Goal: Information Seeking & Learning: Learn about a topic

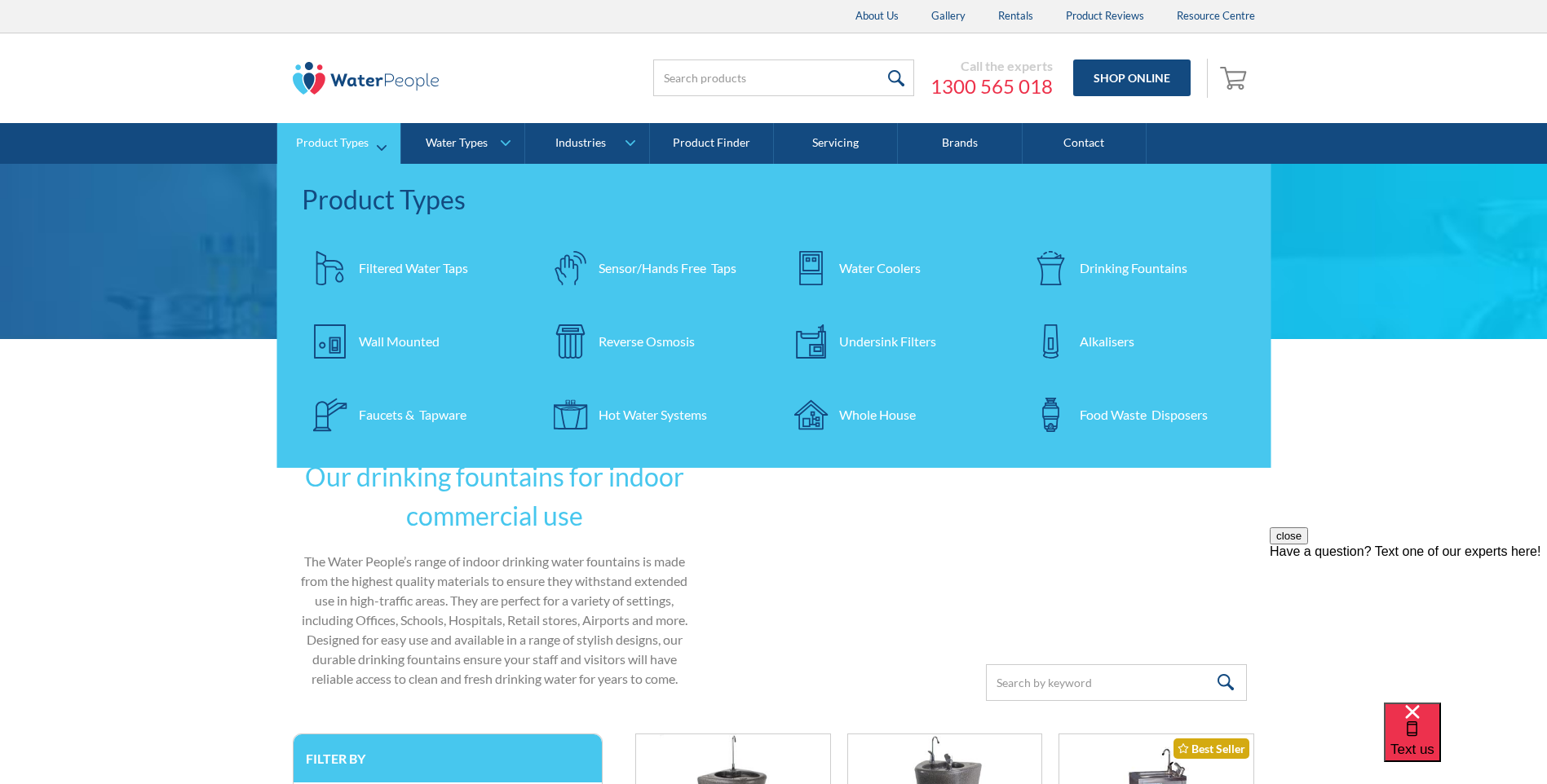
click at [1096, 259] on div "Drinking Fountains" at bounding box center [1133, 268] width 108 height 19
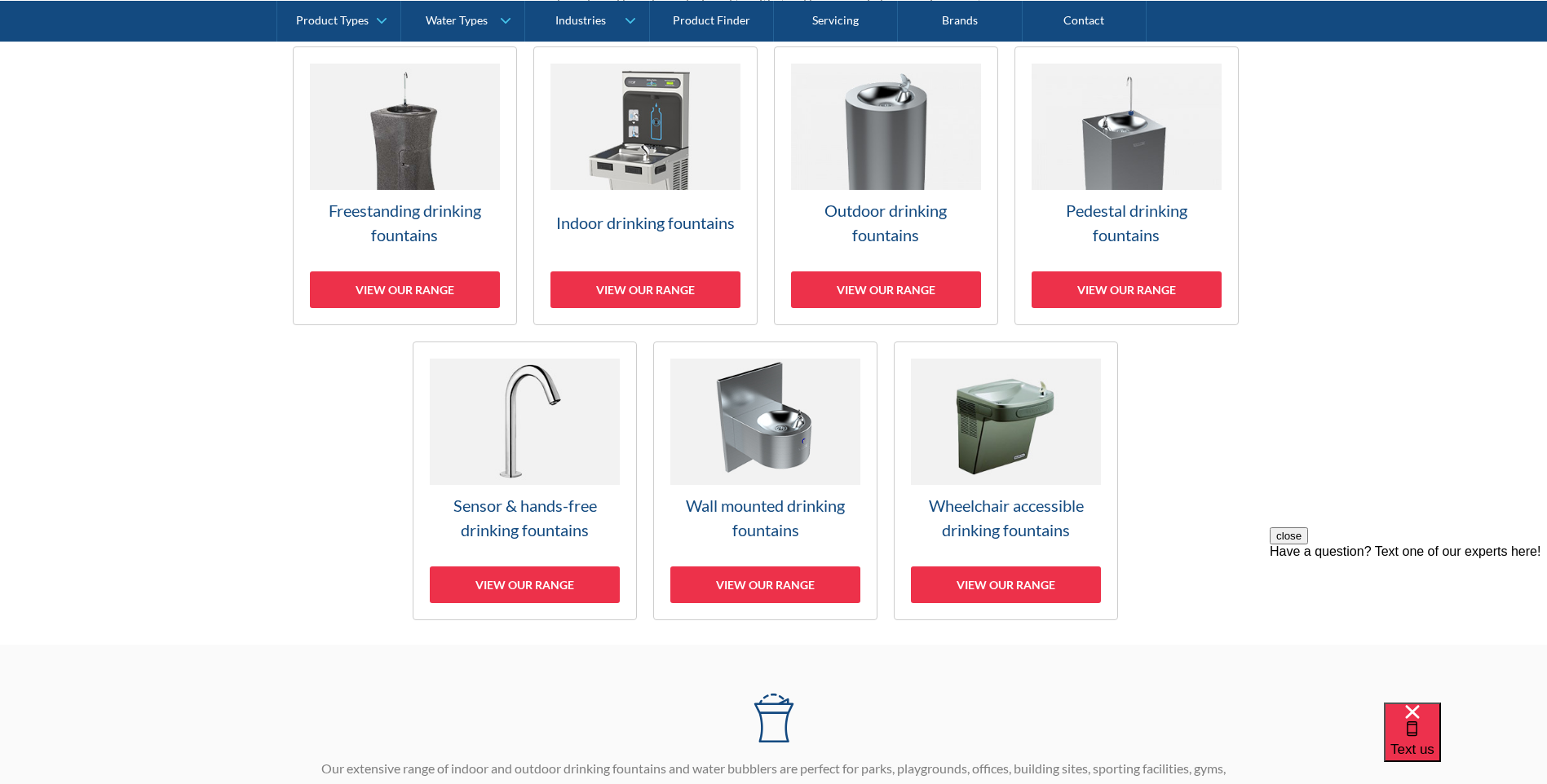
click at [919, 196] on link "Outdoor drinking fountains View our range" at bounding box center [886, 186] width 225 height 278
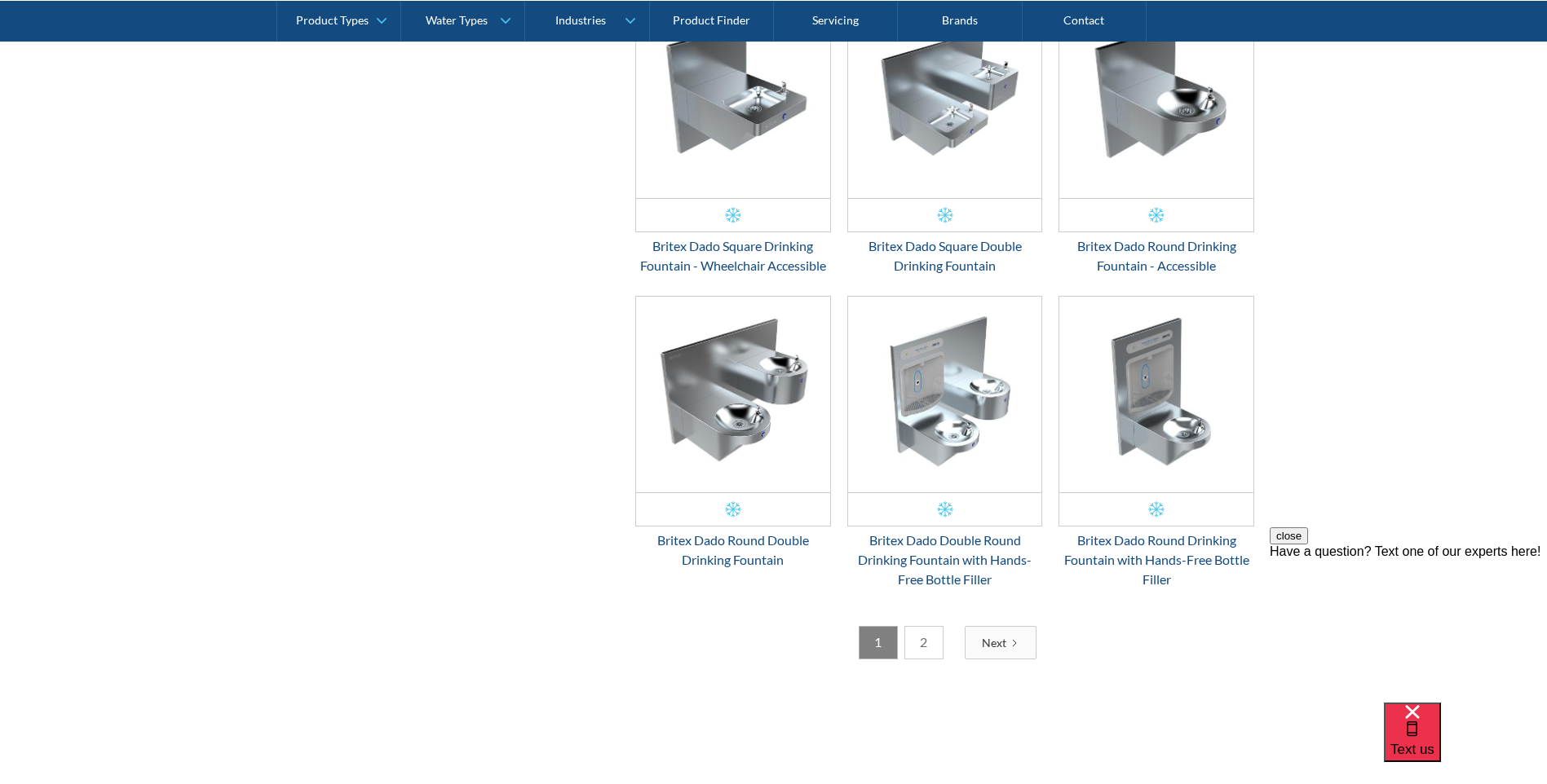
scroll to position [2716, 0]
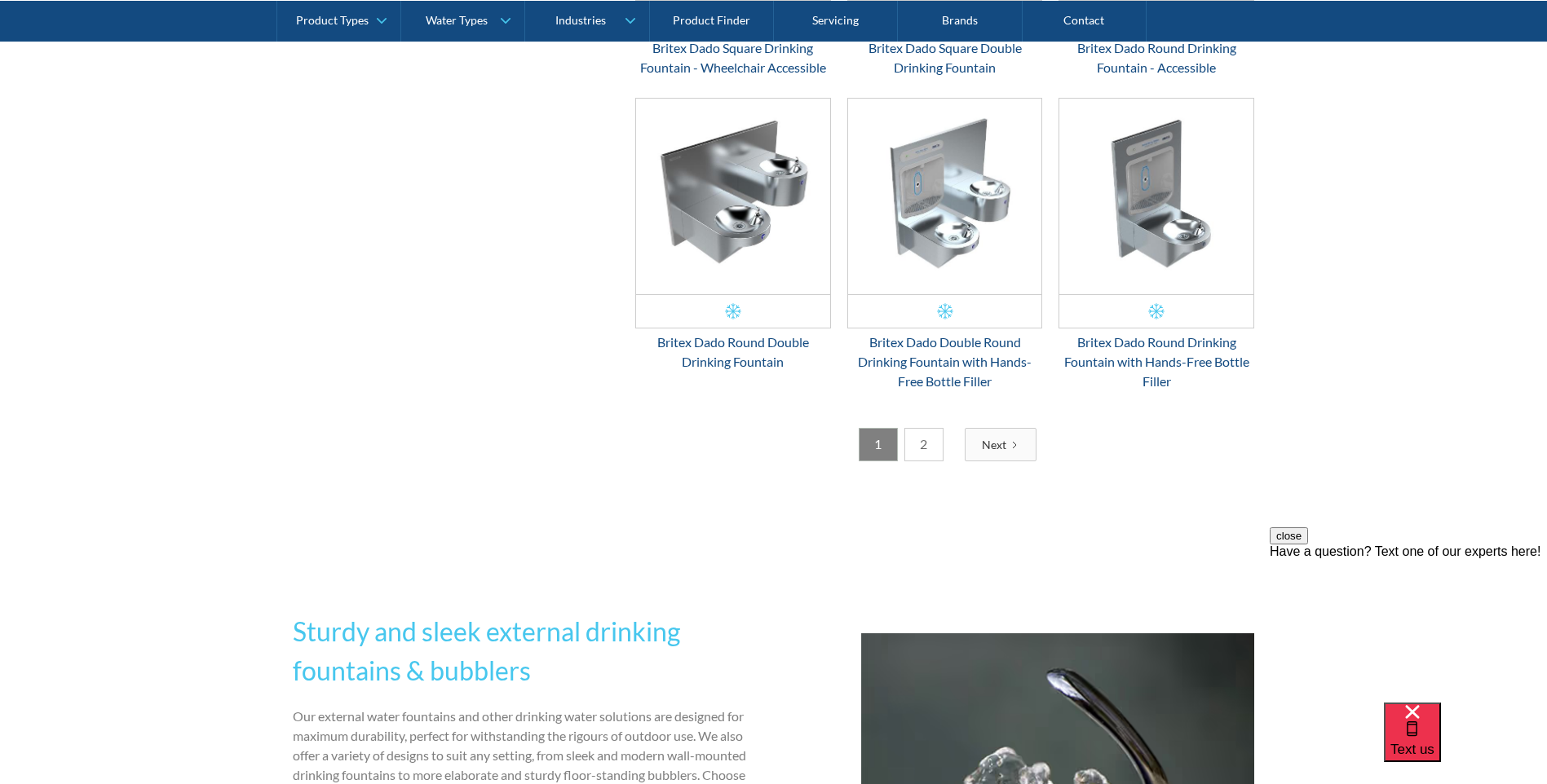
click at [935, 440] on link "2" at bounding box center [923, 444] width 39 height 33
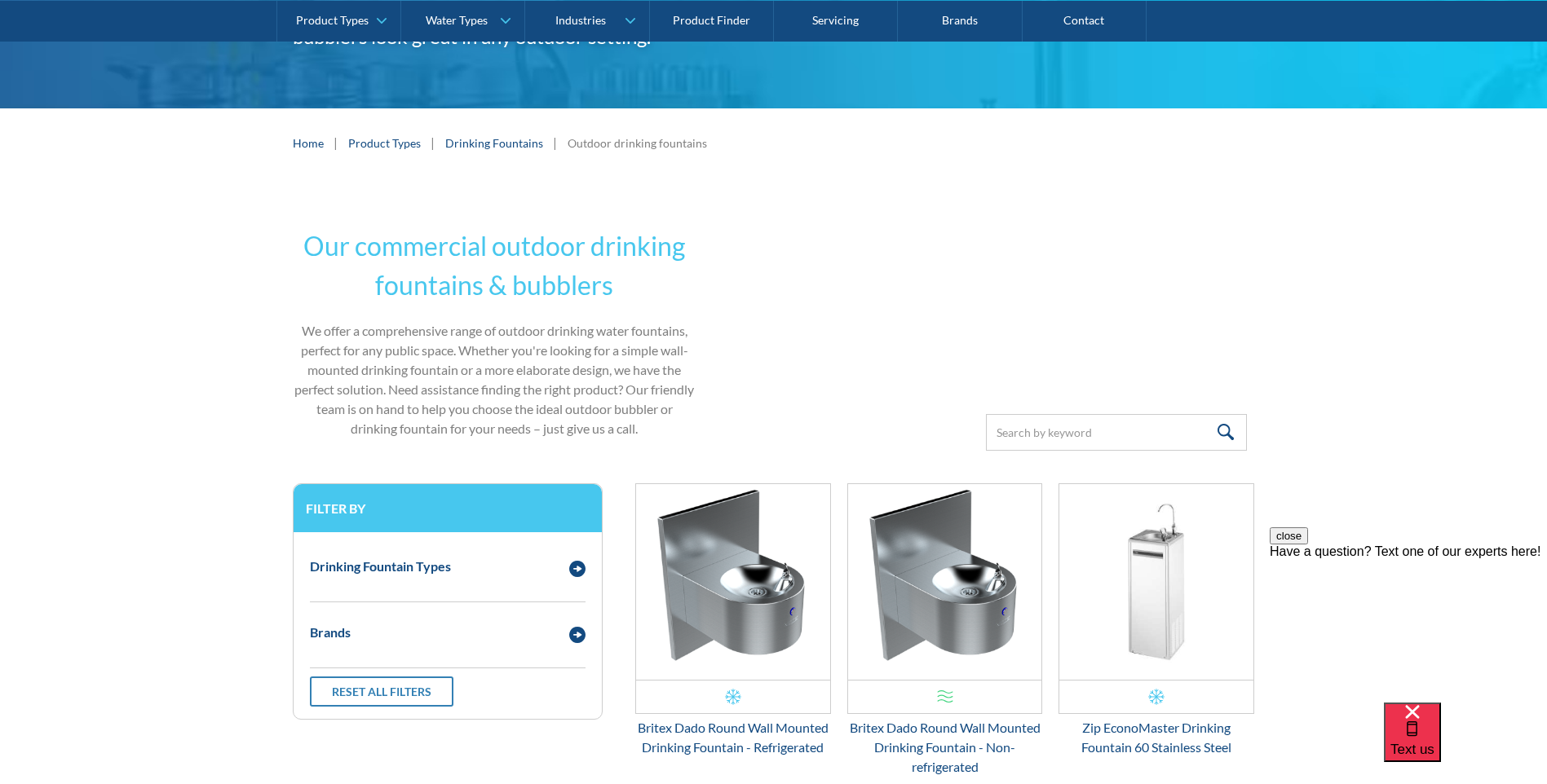
scroll to position [0, 0]
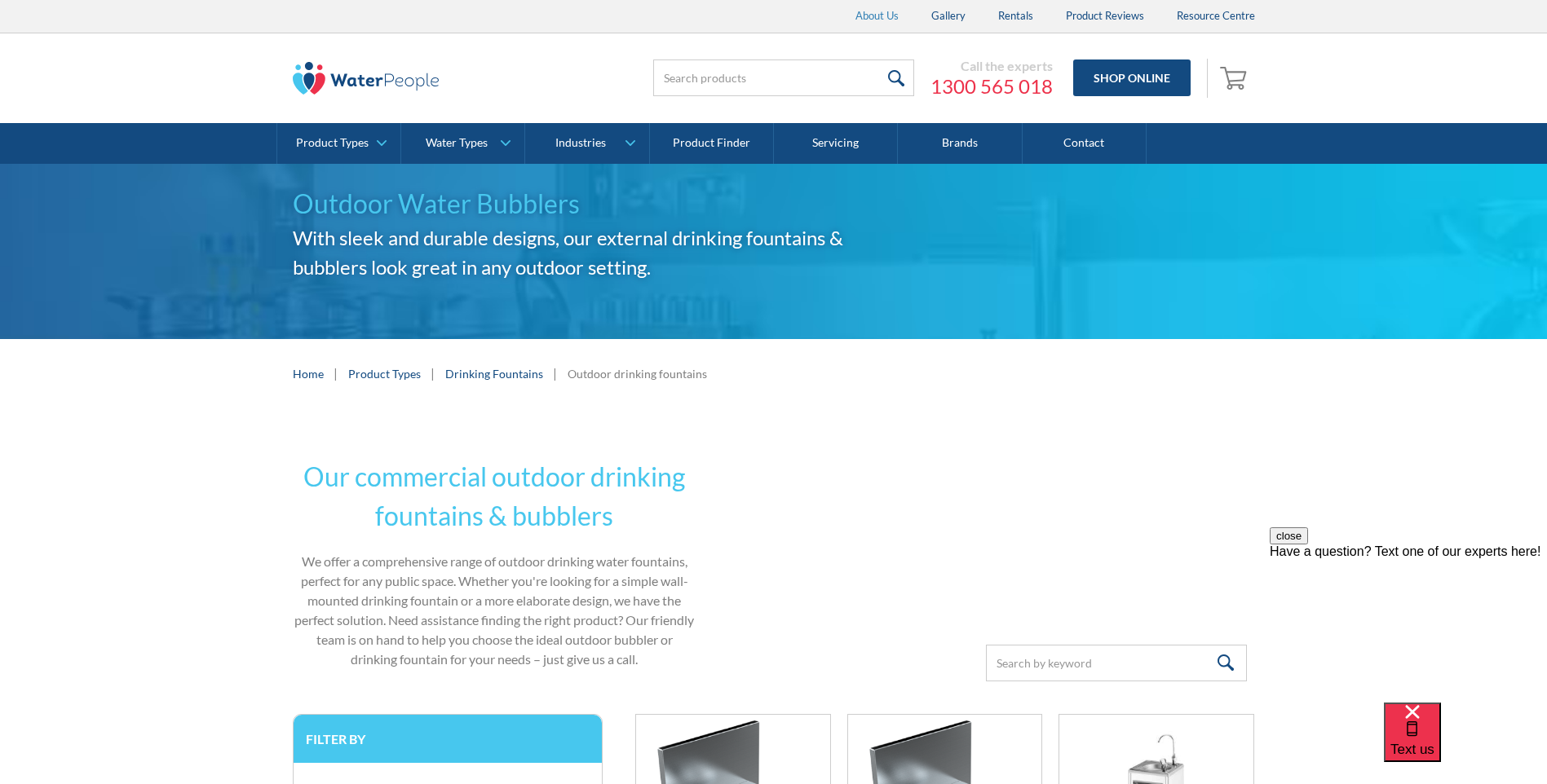
click at [873, 12] on link "About Us" at bounding box center [877, 16] width 76 height 32
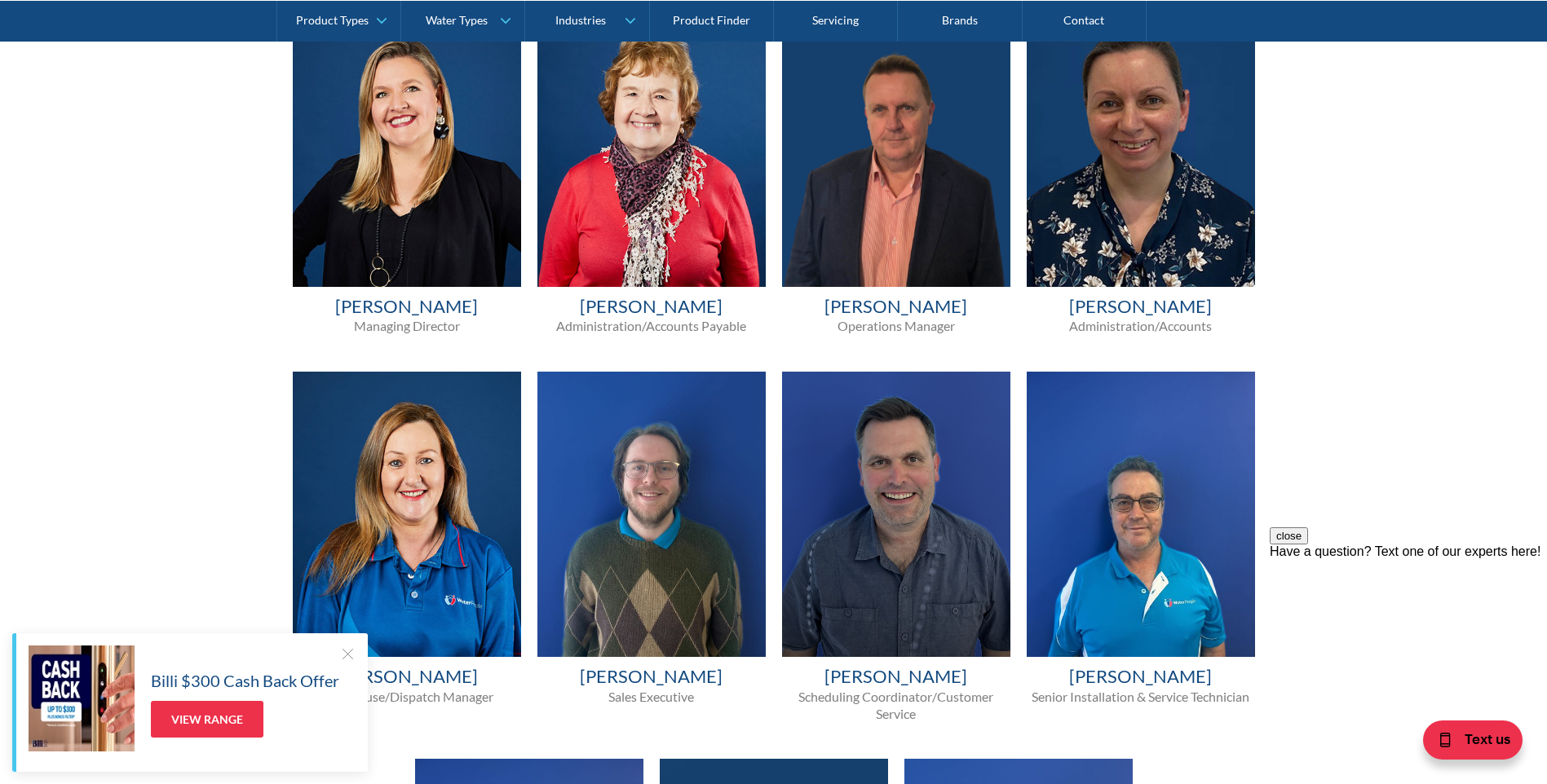
scroll to position [1141, 0]
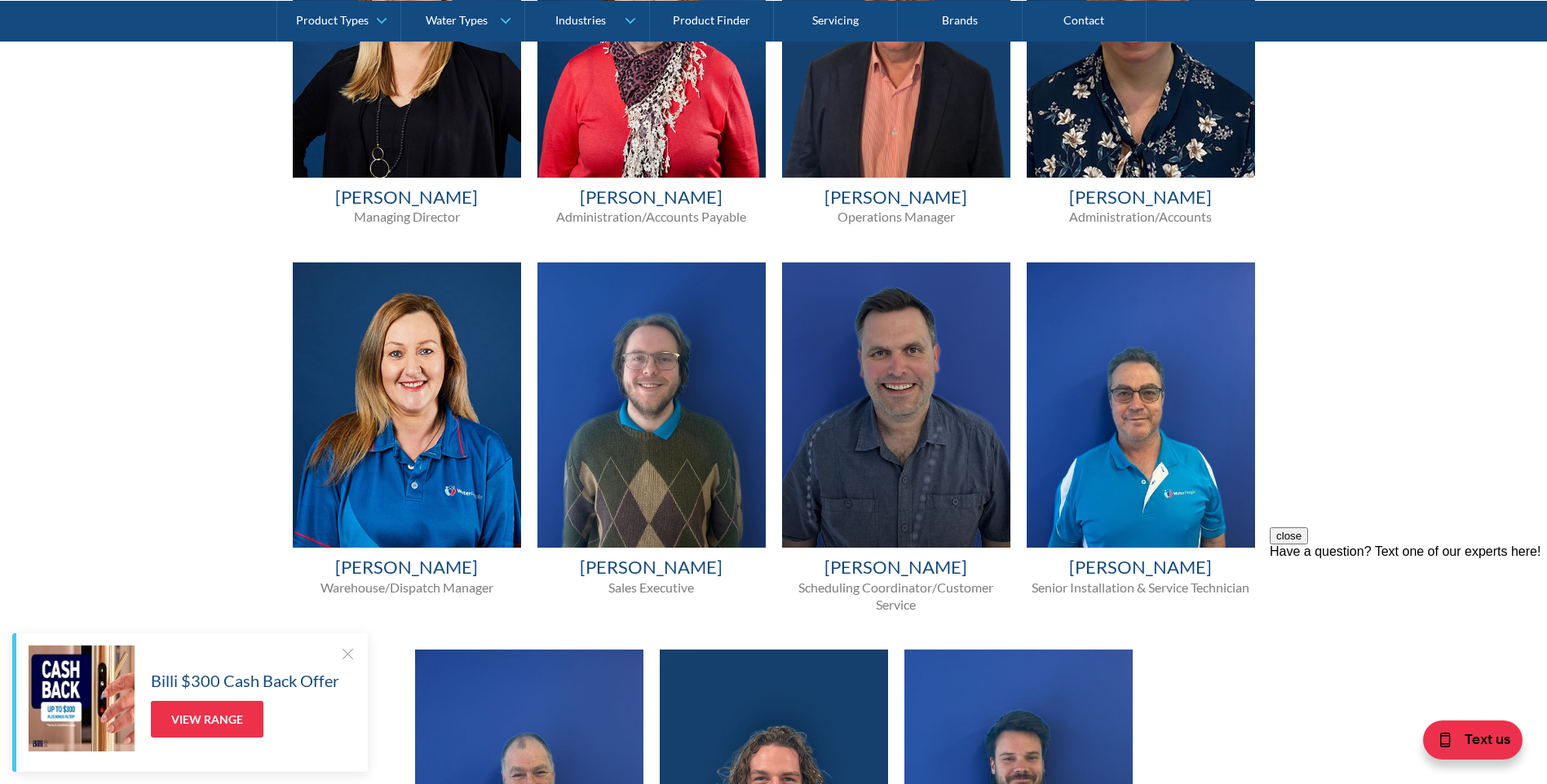
drag, startPoint x: 352, startPoint y: 650, endPoint x: 505, endPoint y: 611, distance: 157.9
click at [352, 650] on div at bounding box center [348, 654] width 17 height 17
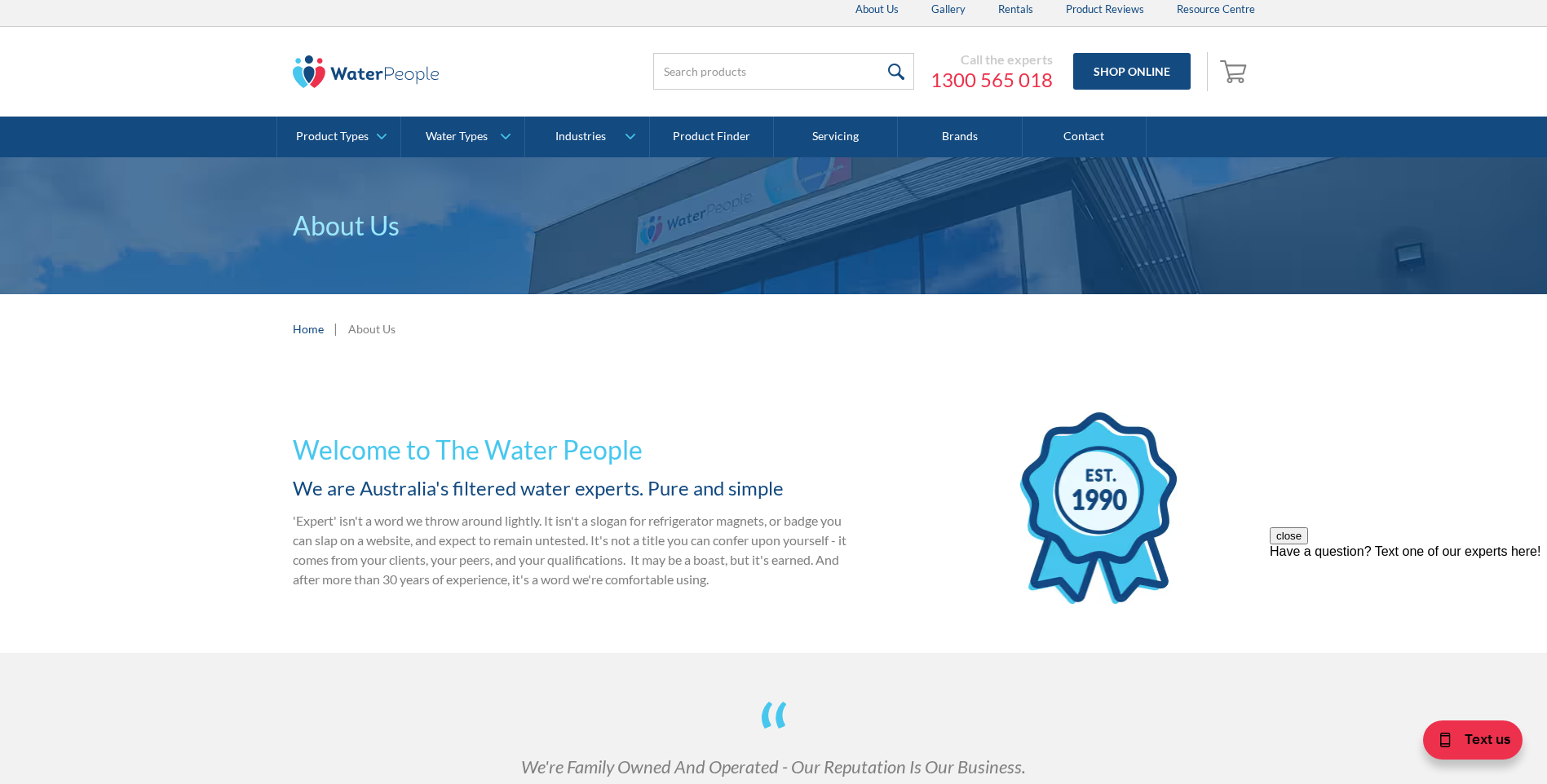
scroll to position [0, 0]
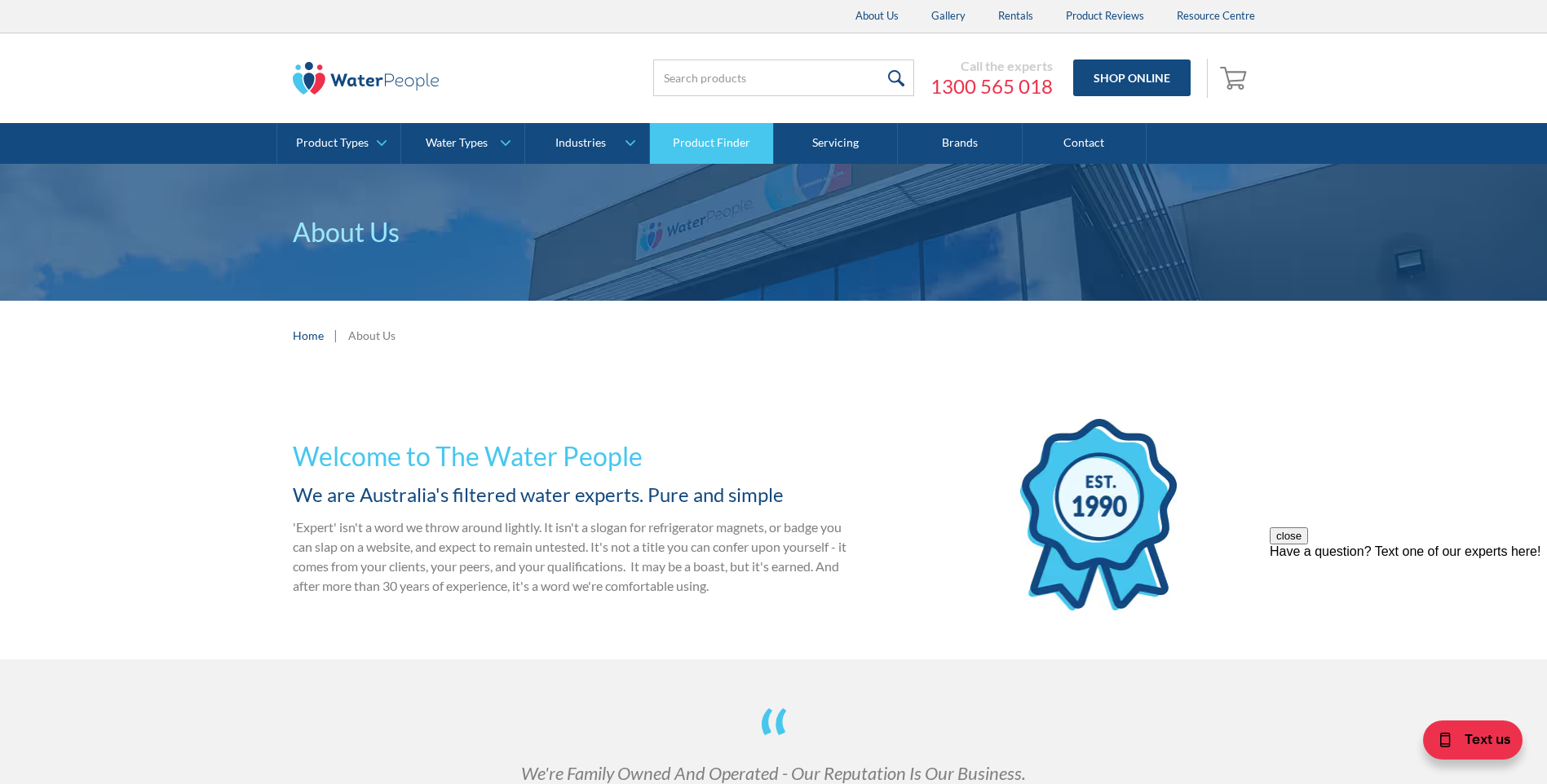
click at [704, 131] on link "Product Finder" at bounding box center [712, 144] width 124 height 41
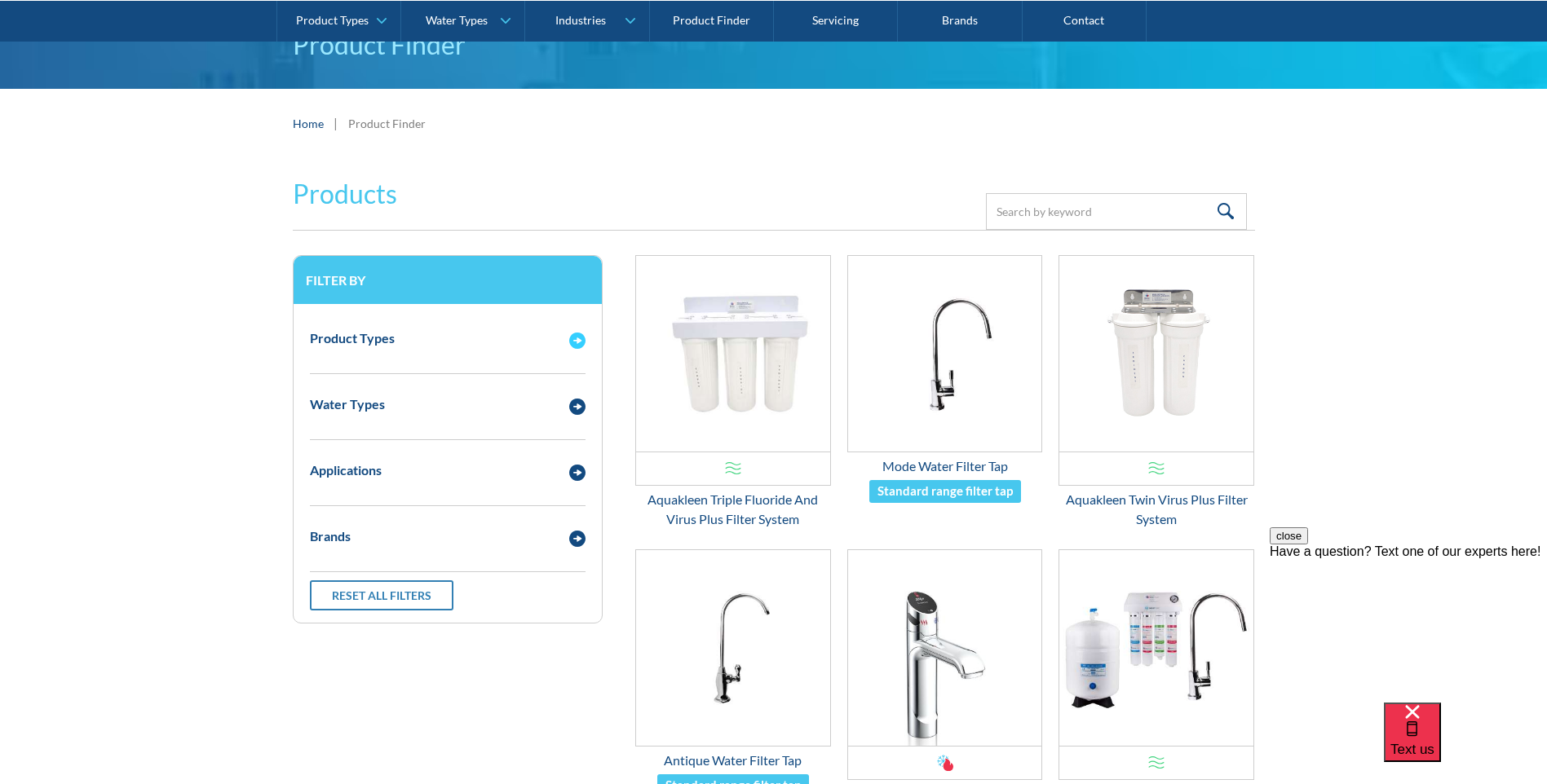
click at [581, 341] on img "Email Form 3" at bounding box center [577, 341] width 17 height 17
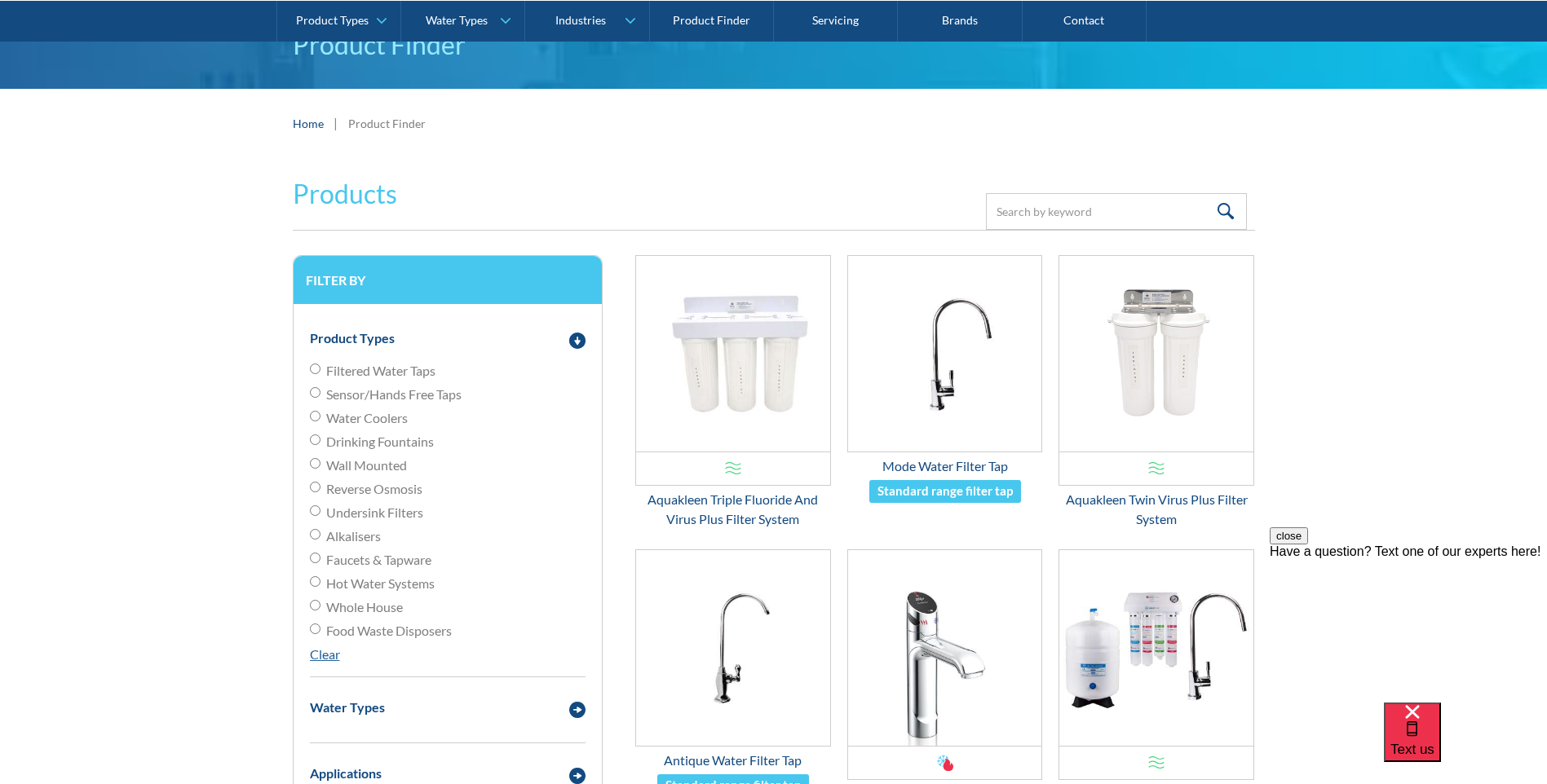
click at [316, 461] on input "Wall Mounted" at bounding box center [315, 463] width 10 height 10
radio input "true"
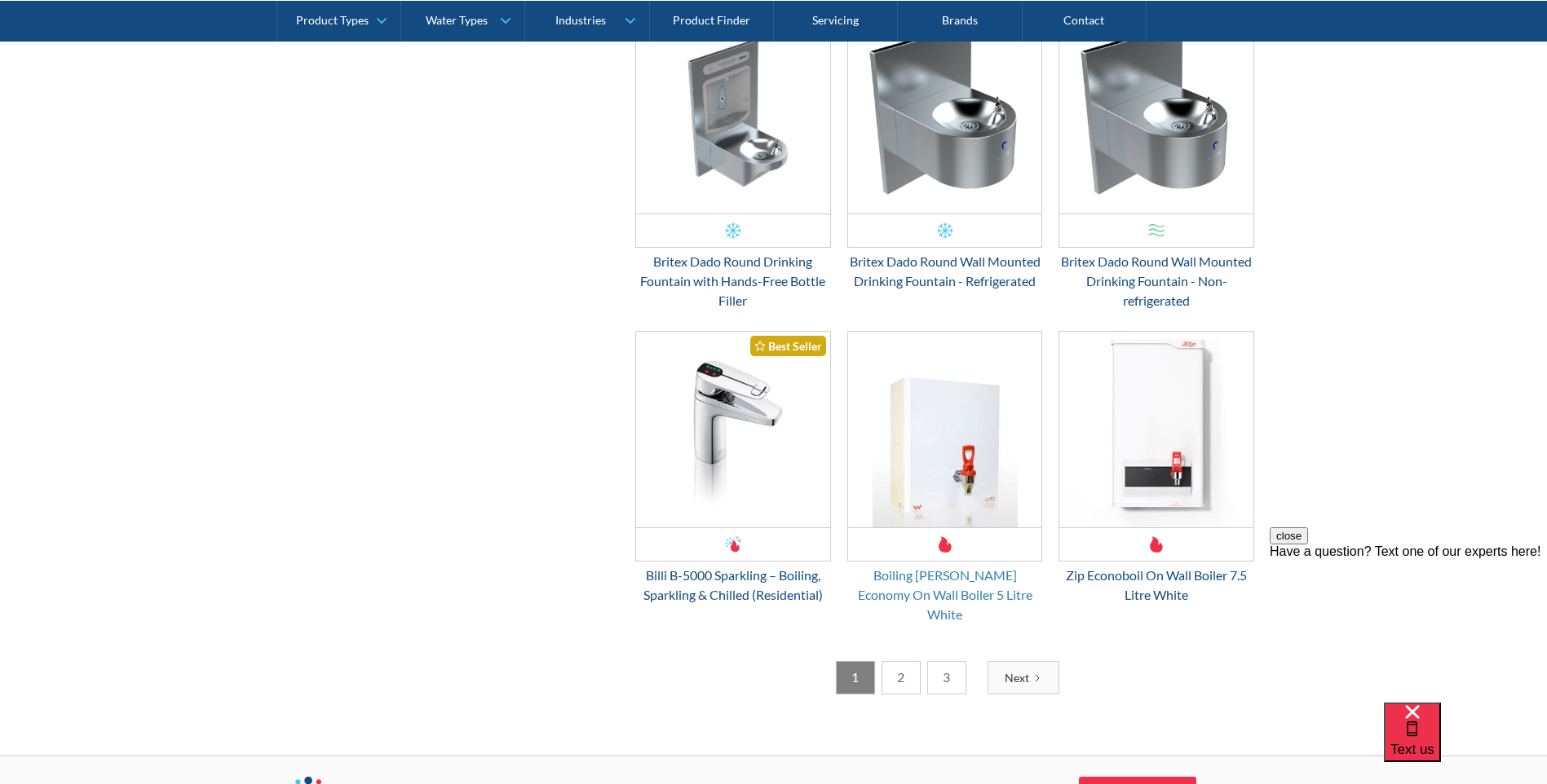
scroll to position [2364, 0]
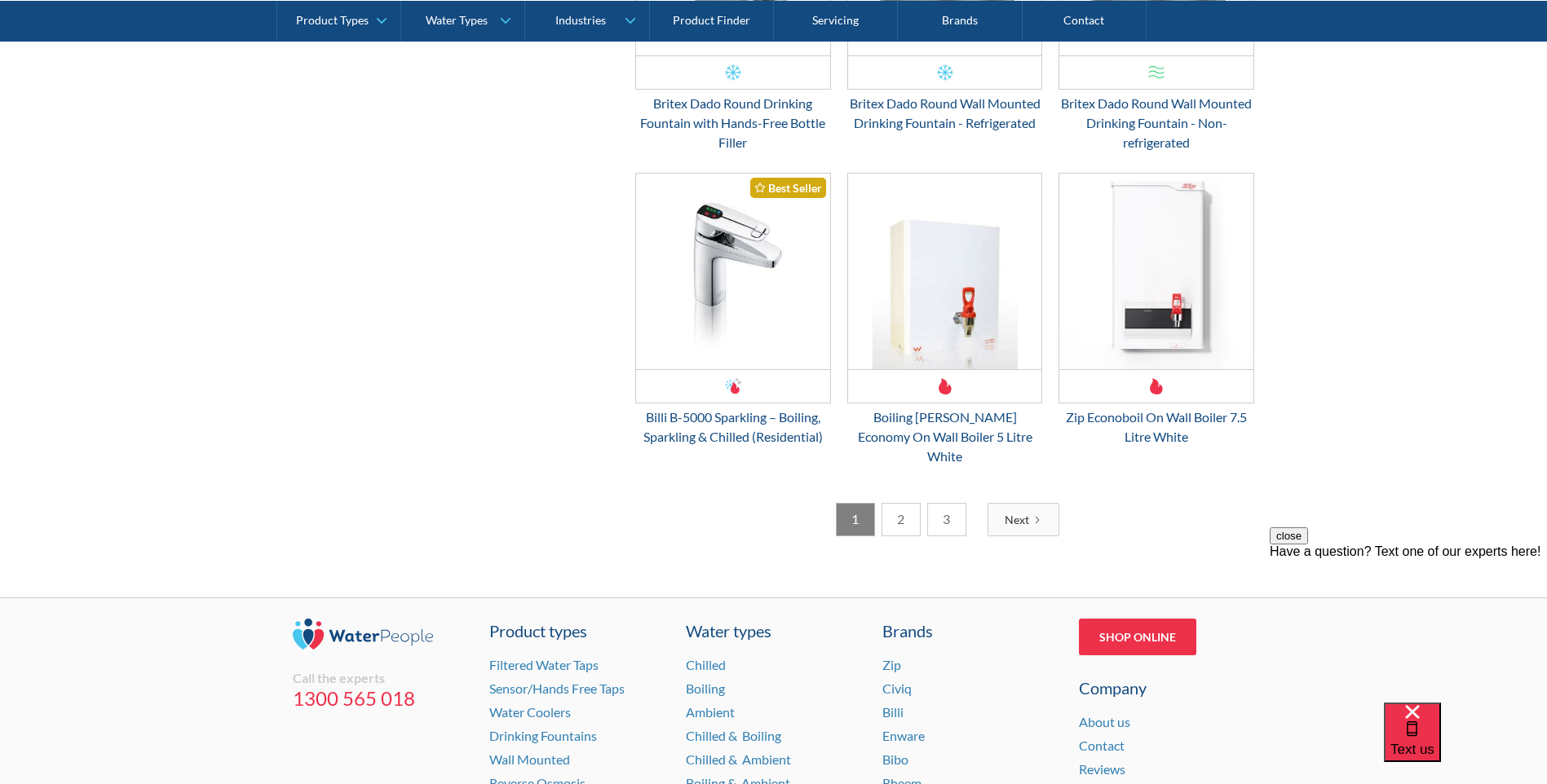
click at [897, 503] on link "2" at bounding box center [901, 520] width 39 height 33
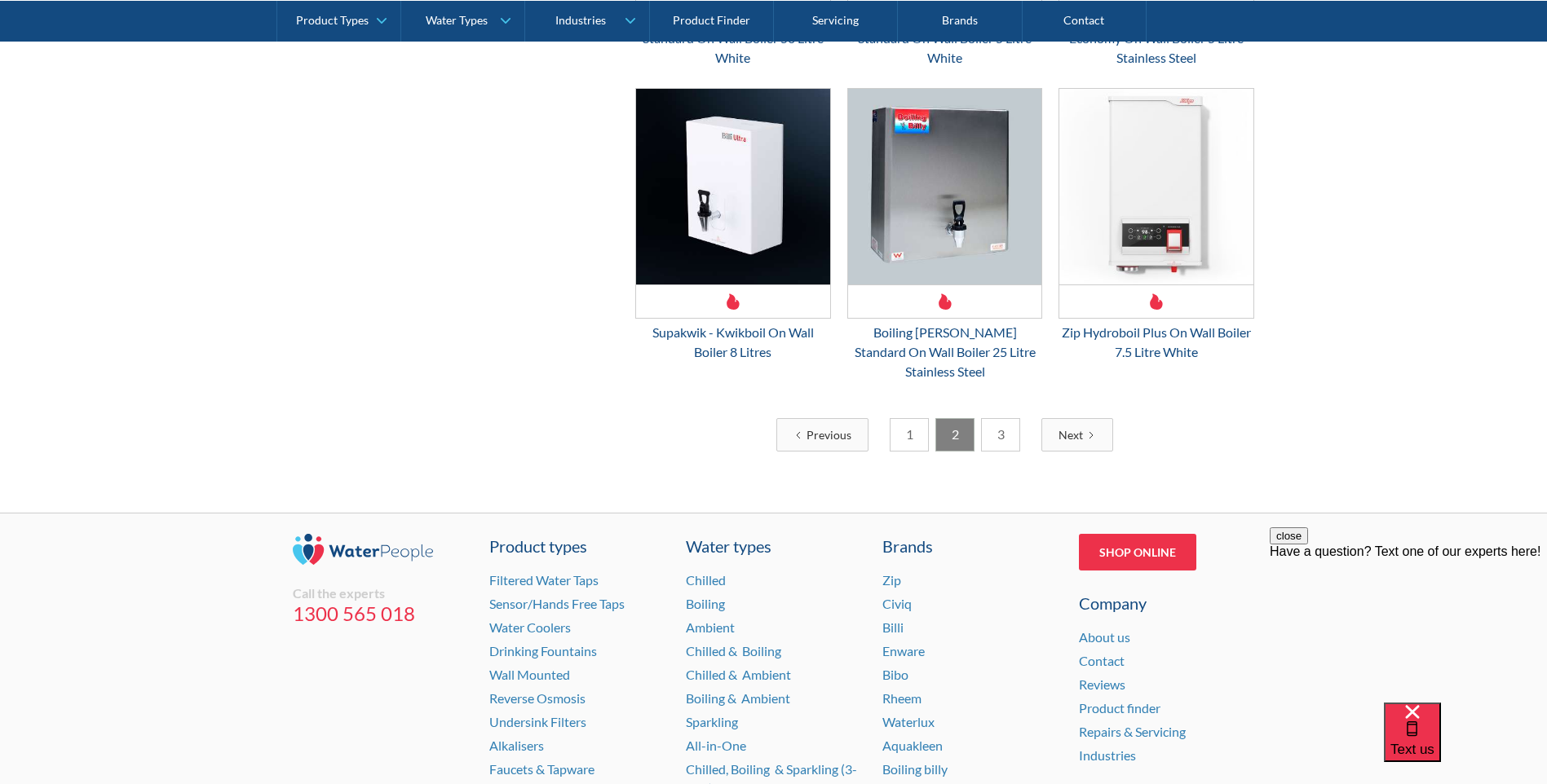
click at [993, 418] on link "3" at bounding box center [1000, 435] width 39 height 33
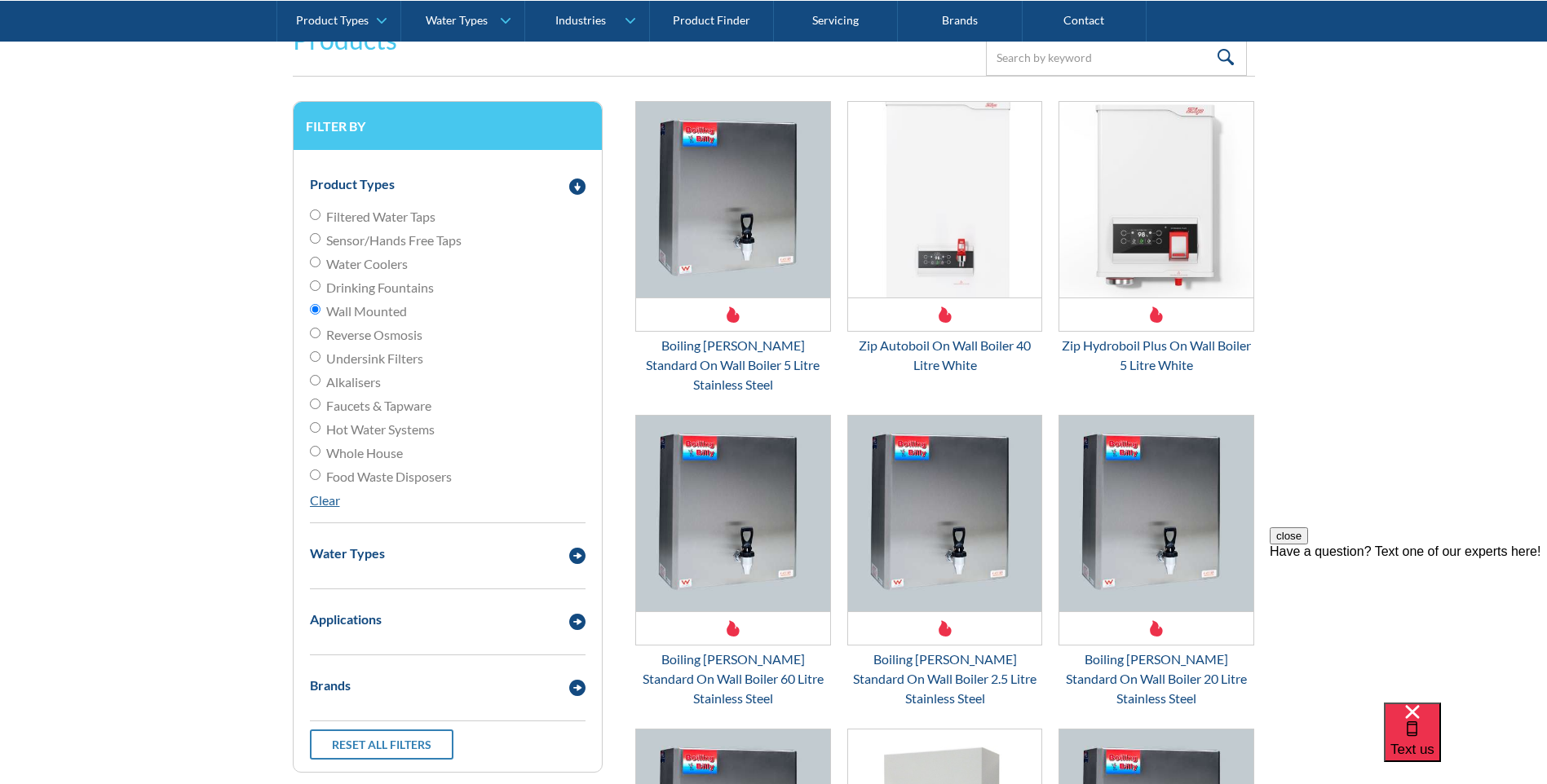
scroll to position [393, 0]
